Goal: Task Accomplishment & Management: Manage account settings

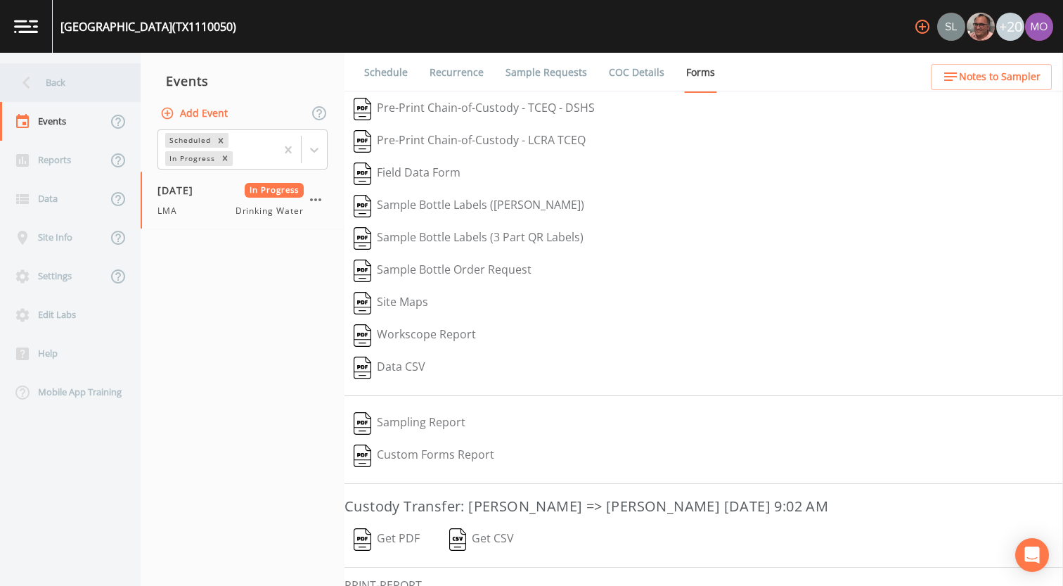
click at [98, 82] on div "Back" at bounding box center [63, 82] width 127 height 39
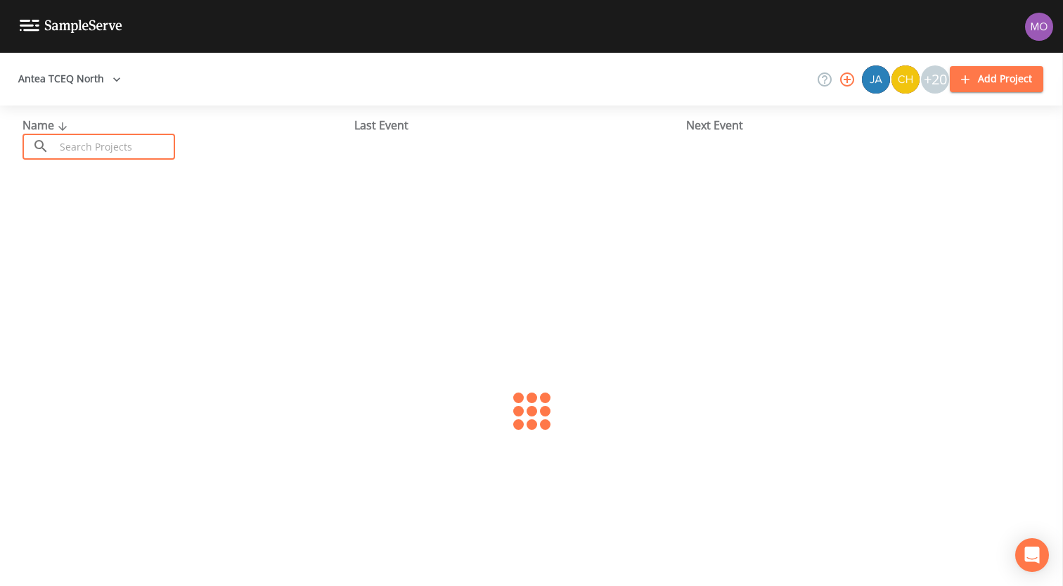
click at [136, 151] on input "text" at bounding box center [115, 147] width 120 height 26
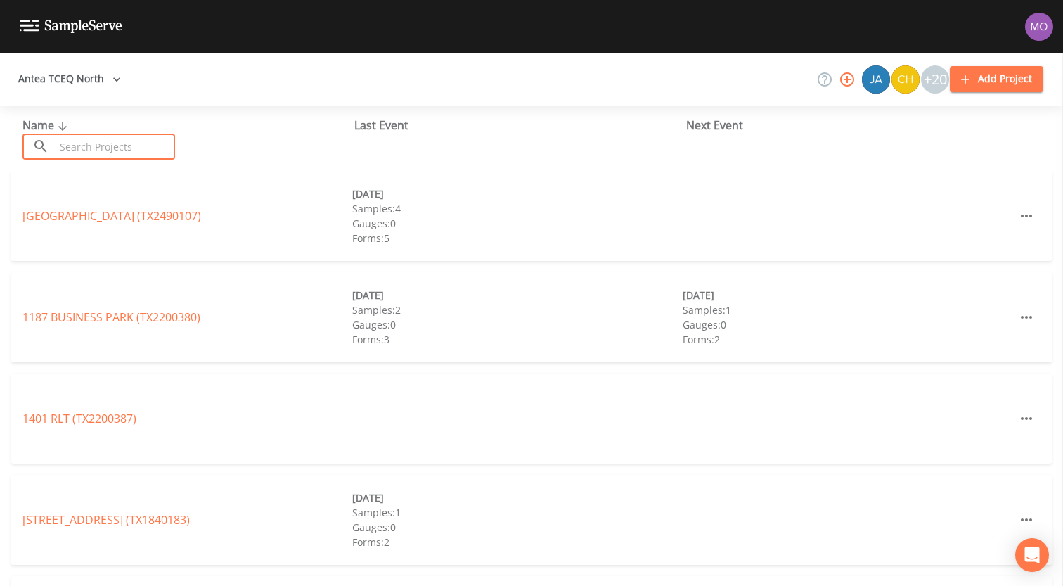
paste input "TX2200380"
type input "TX2200380"
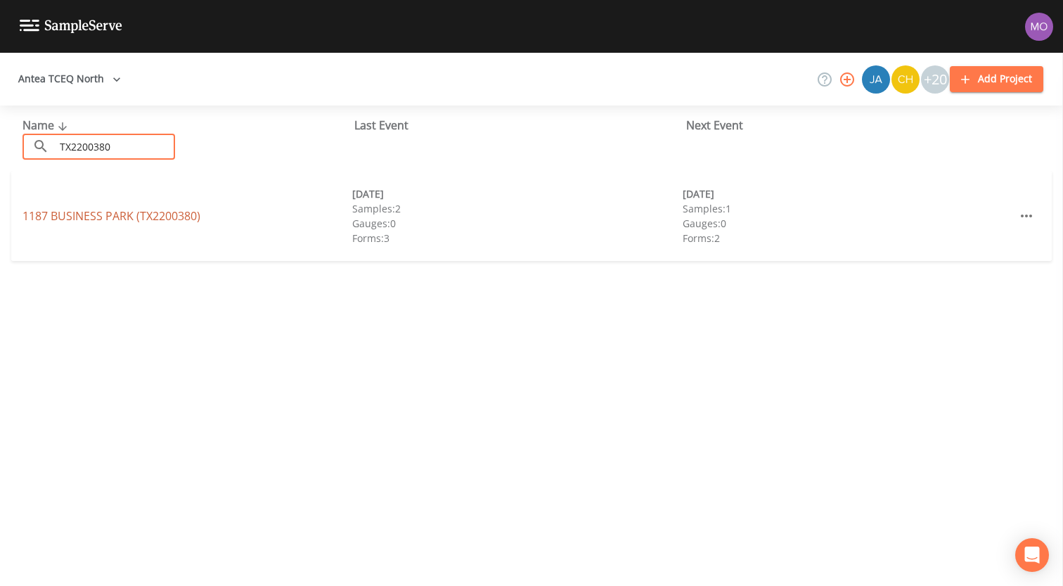
click at [138, 218] on link "[GEOGRAPHIC_DATA] (TX2200380)" at bounding box center [112, 215] width 178 height 15
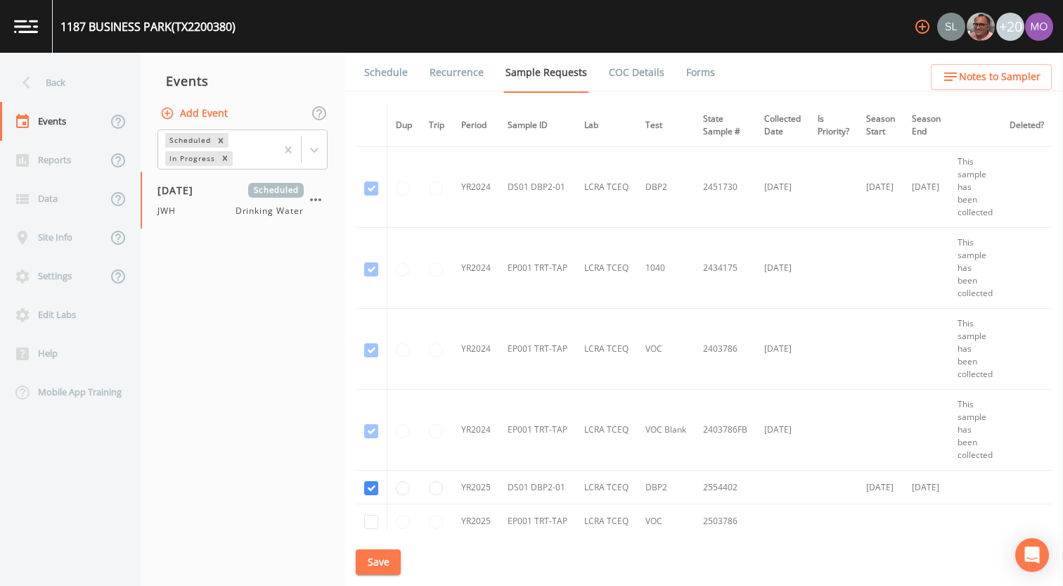
click at [390, 77] on link "Schedule" at bounding box center [386, 72] width 48 height 39
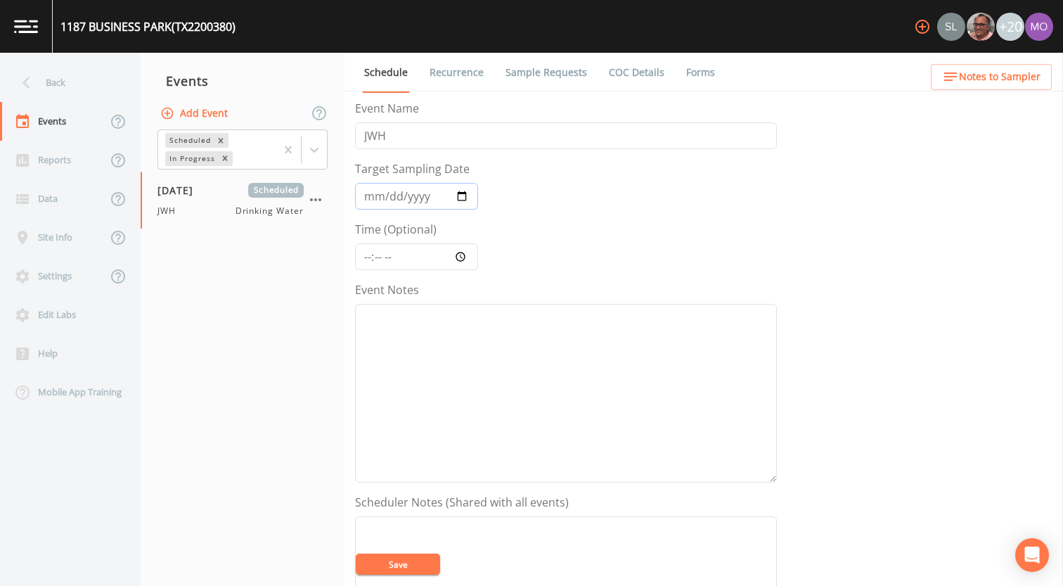
click at [459, 196] on input "2025-09-17" at bounding box center [416, 196] width 123 height 27
type input "[DATE]"
click at [399, 564] on button "Save" at bounding box center [398, 564] width 84 height 21
click at [55, 77] on div "Back" at bounding box center [63, 82] width 127 height 39
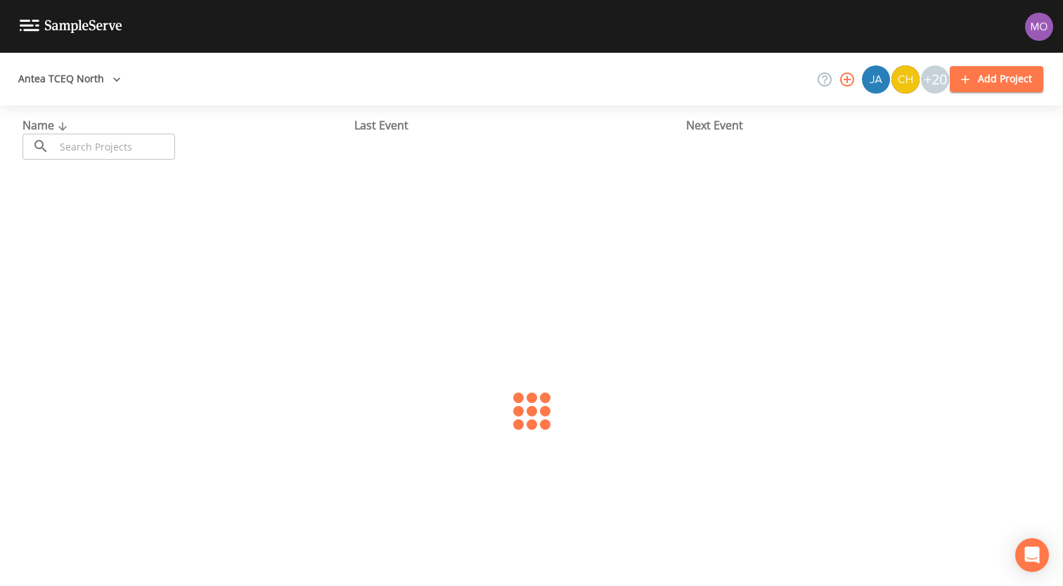
click at [95, 141] on input "text" at bounding box center [115, 147] width 120 height 26
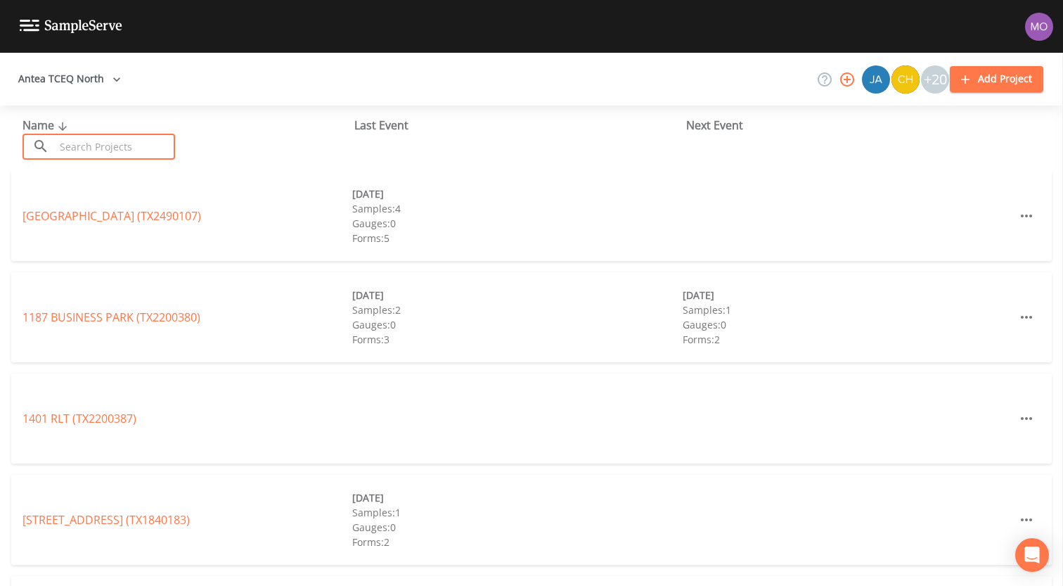
paste input "TX2200379"
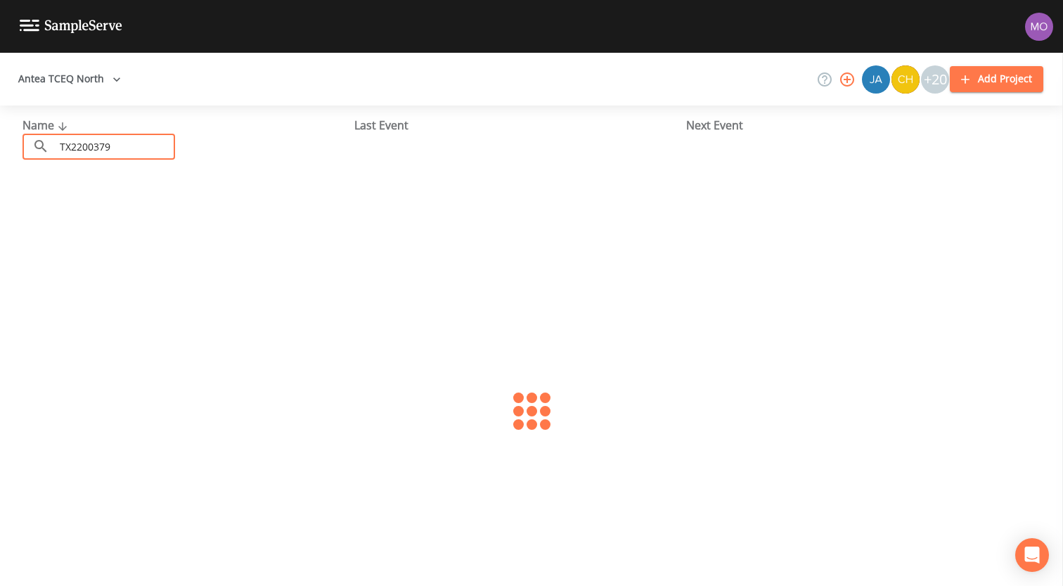
type input "TX2200379"
click at [126, 213] on link "RON STURGEON REAL ESTATE (TX2200379)" at bounding box center [135, 215] width 224 height 15
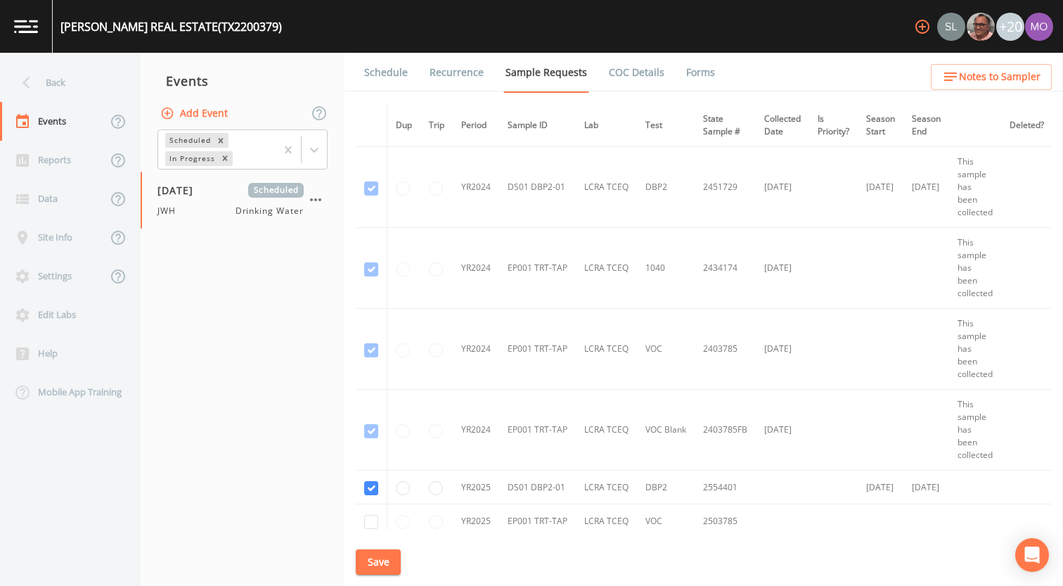
click at [392, 75] on link "Schedule" at bounding box center [386, 72] width 48 height 39
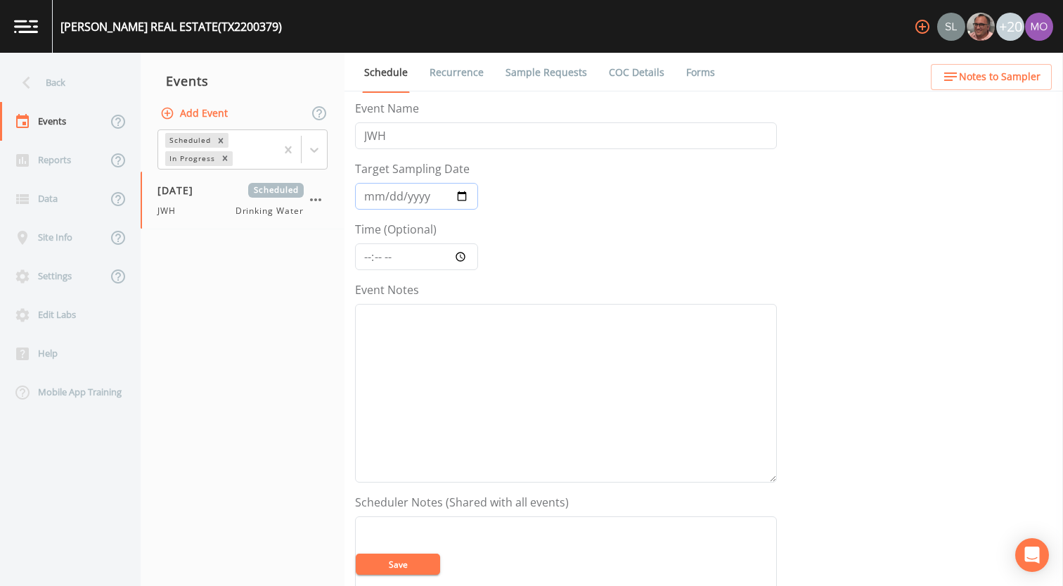
click at [466, 199] on input "2025-09-17" at bounding box center [416, 196] width 123 height 27
type input "[DATE]"
click at [416, 561] on button "Save" at bounding box center [398, 564] width 84 height 21
